Goal: Information Seeking & Learning: Learn about a topic

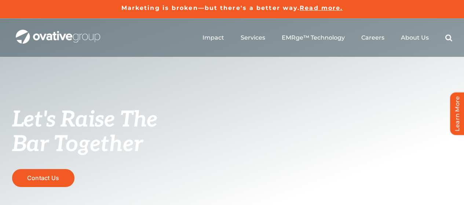
click at [410, 32] on ul "Impact Expert Insights Case Studies Awards & Press Services Media Measurement C…" at bounding box center [328, 37] width 250 height 23
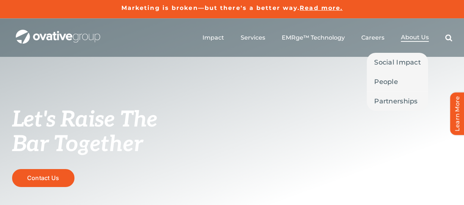
click at [411, 36] on span "About Us" at bounding box center [415, 37] width 28 height 7
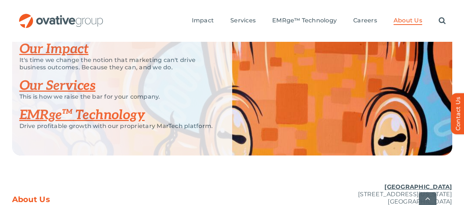
scroll to position [1683, 0]
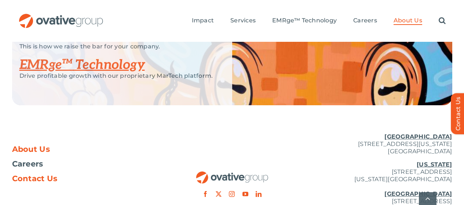
click at [36, 175] on span "Contact Us" at bounding box center [35, 178] width 46 height 7
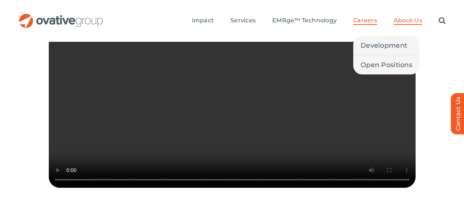
scroll to position [230, 0]
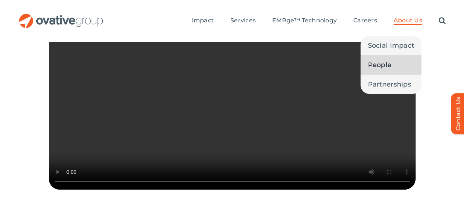
click at [392, 60] on span "People" at bounding box center [380, 65] width 24 height 10
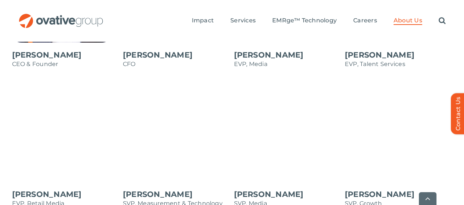
scroll to position [789, 0]
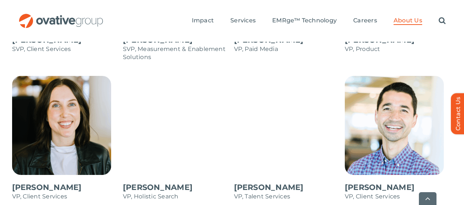
scroll to position [1095, 0]
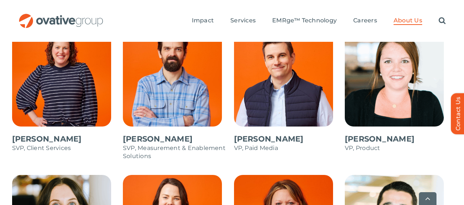
scroll to position [1003, 0]
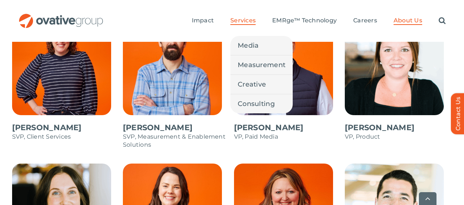
click at [240, 17] on span "Services" at bounding box center [243, 20] width 25 height 7
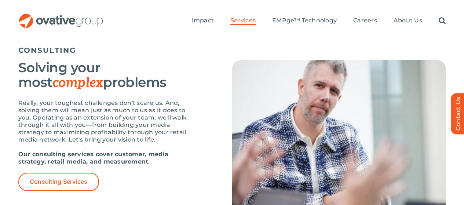
scroll to position [1169, 0]
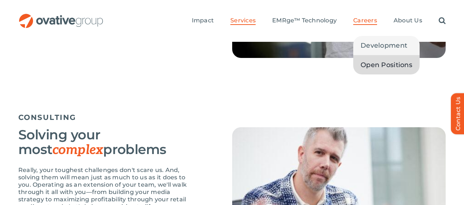
click at [379, 60] on span "Open Positions" at bounding box center [387, 65] width 52 height 10
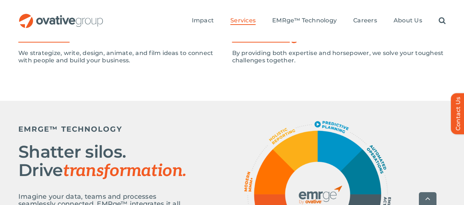
scroll to position [92, 0]
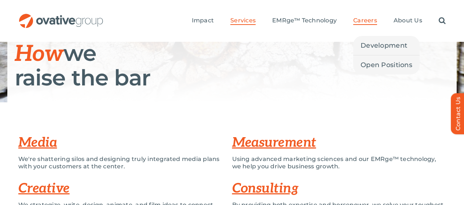
click at [377, 17] on span "Careers" at bounding box center [366, 20] width 24 height 7
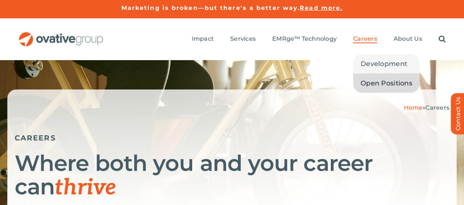
click at [382, 78] on span "Open Positions" at bounding box center [387, 83] width 52 height 10
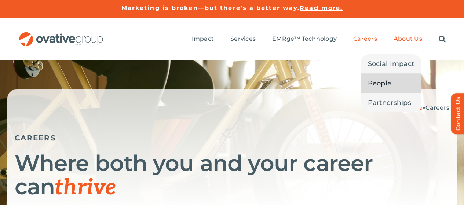
click at [385, 78] on span "People" at bounding box center [380, 83] width 24 height 10
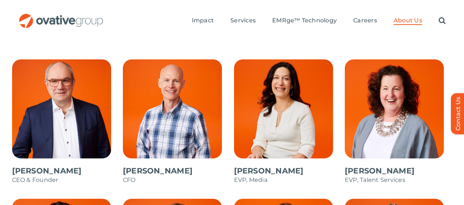
click at [58, 94] on span at bounding box center [66, 125] width 108 height 132
